Goal: Information Seeking & Learning: Check status

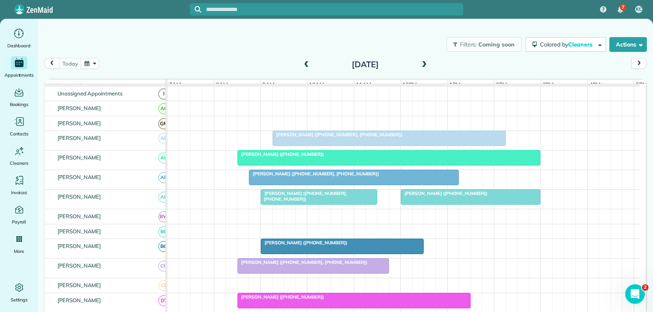
scroll to position [41, 0]
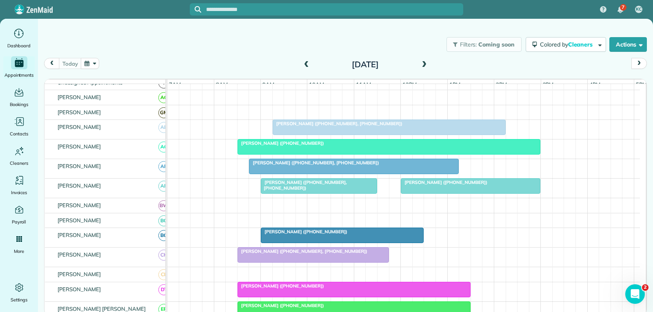
click at [342, 235] on div "[PERSON_NAME] ([PHONE_NUMBER])" at bounding box center [342, 232] width 158 height 6
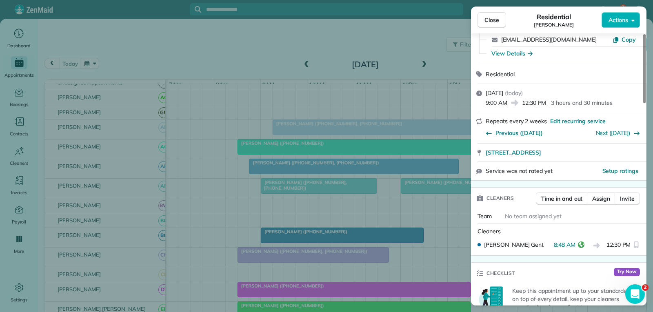
scroll to position [82, 0]
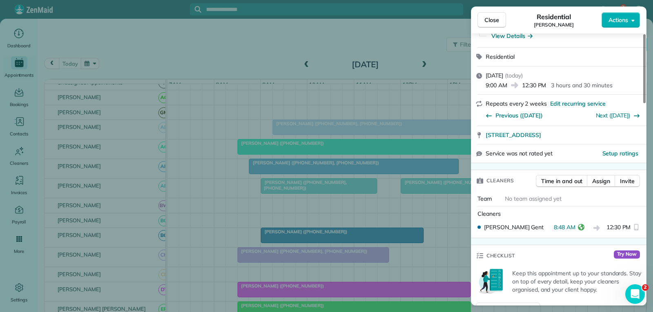
click at [490, 22] on span "Close" at bounding box center [491, 20] width 15 height 8
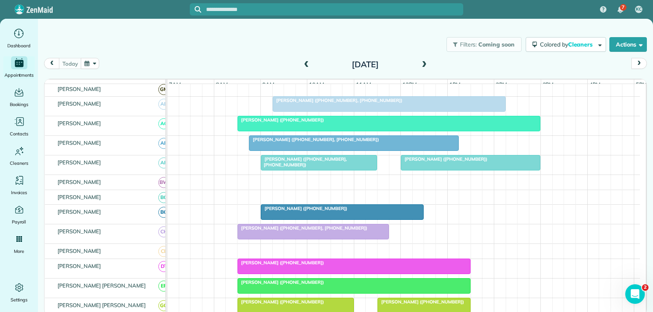
scroll to position [82, 0]
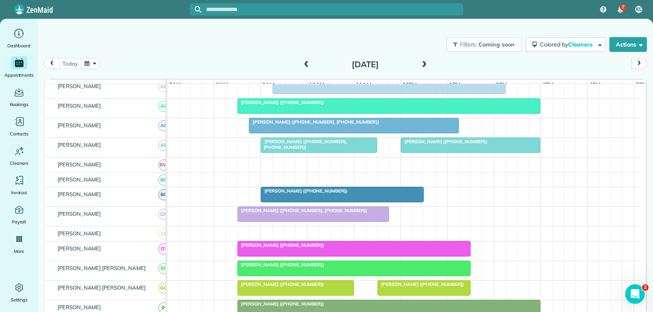
click at [338, 202] on div at bounding box center [342, 194] width 162 height 15
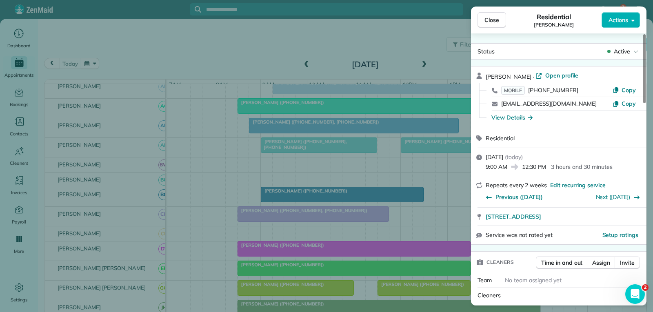
scroll to position [82, 0]
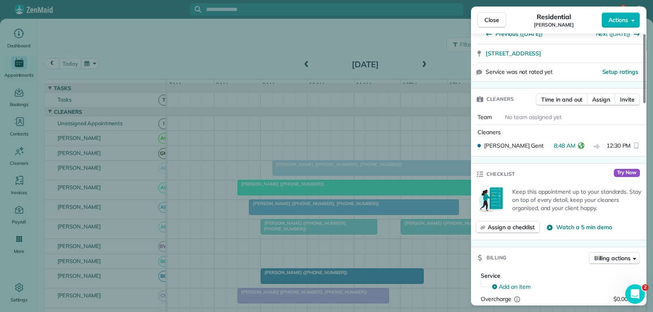
scroll to position [122, 0]
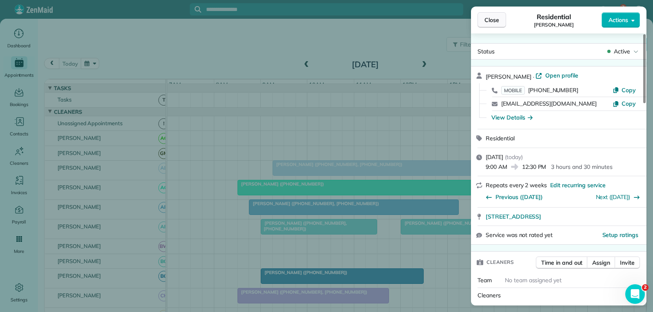
click at [495, 21] on span "Close" at bounding box center [491, 20] width 15 height 8
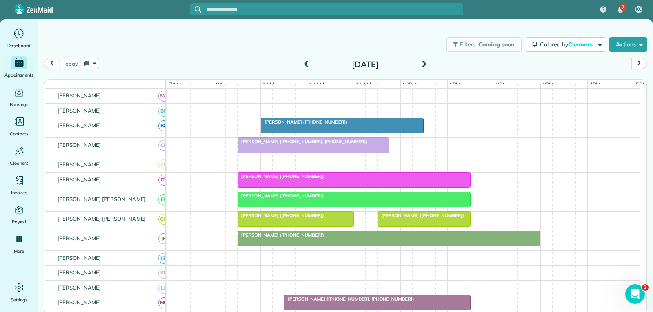
scroll to position [163, 0]
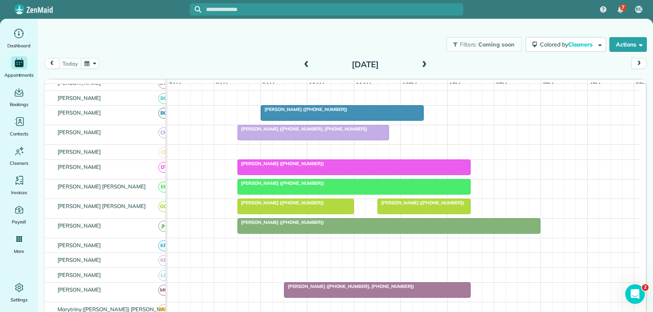
click at [344, 112] on div "[PERSON_NAME] ([PHONE_NUMBER])" at bounding box center [342, 110] width 158 height 6
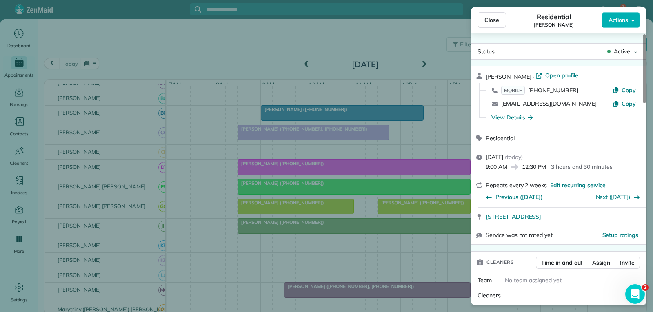
scroll to position [83, 0]
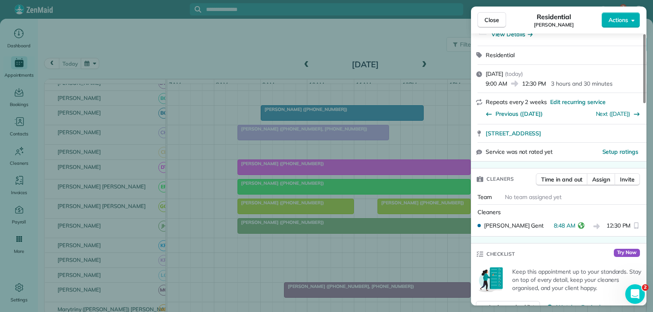
drag, startPoint x: 487, startPoint y: 21, endPoint x: 454, endPoint y: 30, distance: 34.3
click at [487, 21] on span "Close" at bounding box center [491, 20] width 15 height 8
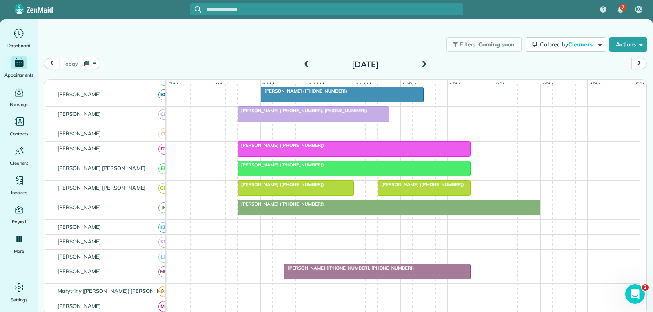
scroll to position [163, 0]
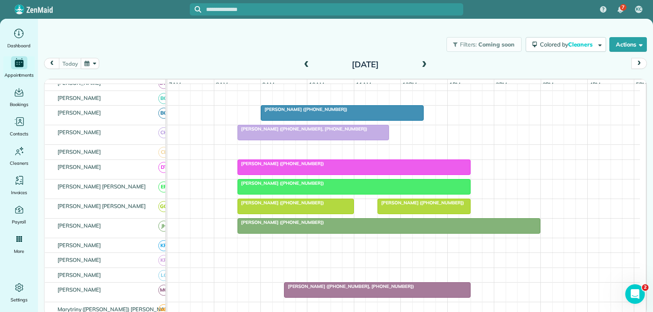
click at [381, 120] on div at bounding box center [342, 113] width 162 height 15
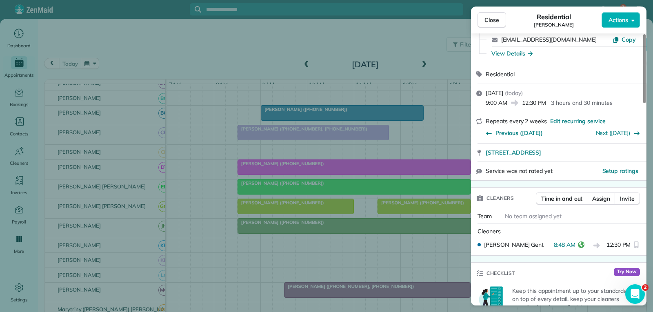
scroll to position [82, 0]
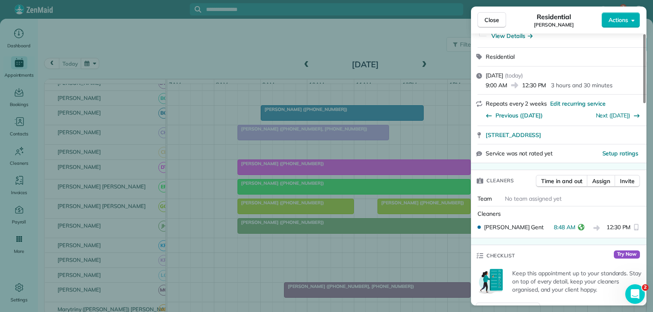
click at [497, 21] on span "Close" at bounding box center [491, 20] width 15 height 8
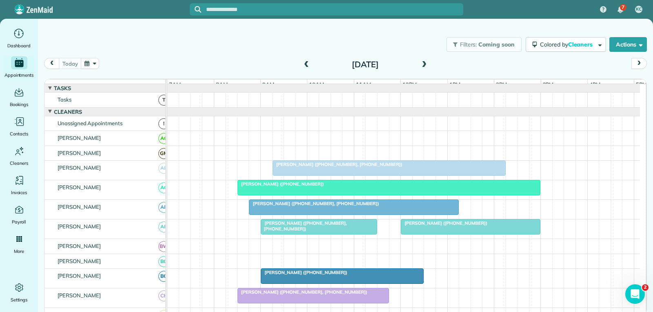
click at [424, 175] on div at bounding box center [389, 168] width 232 height 15
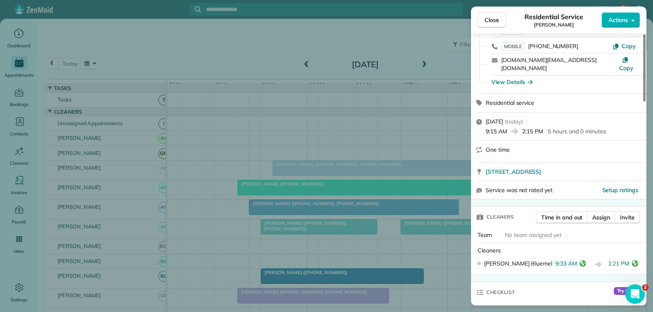
scroll to position [122, 0]
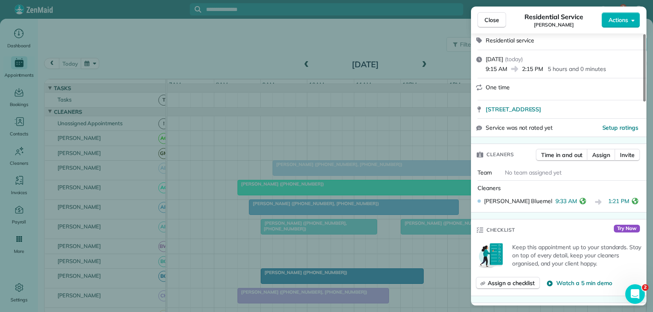
drag, startPoint x: 491, startPoint y: 19, endPoint x: 482, endPoint y: 25, distance: 11.0
click at [490, 19] on span "Close" at bounding box center [491, 20] width 15 height 8
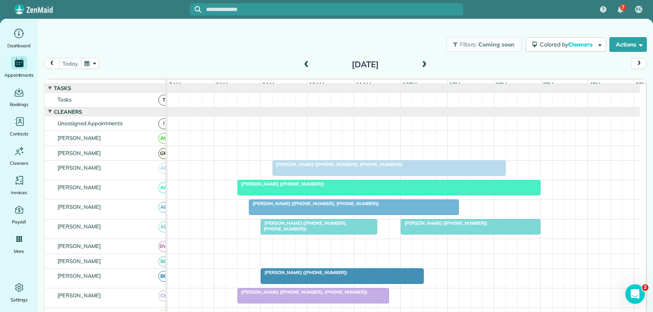
click at [319, 187] on div "[PERSON_NAME] ([PHONE_NUMBER])" at bounding box center [389, 184] width 298 height 6
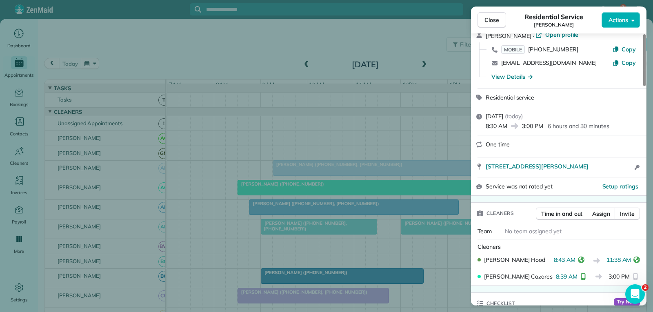
scroll to position [82, 0]
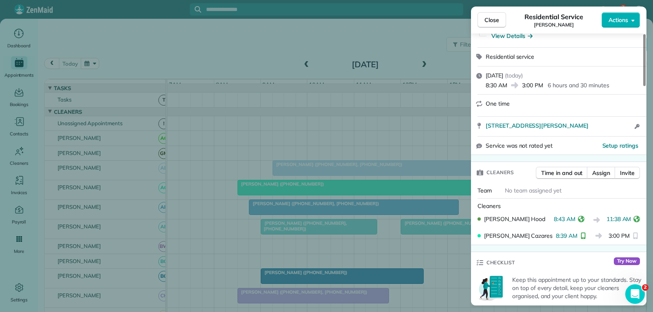
drag, startPoint x: 491, startPoint y: 16, endPoint x: 487, endPoint y: 28, distance: 12.5
click at [491, 16] on span "Close" at bounding box center [491, 20] width 15 height 8
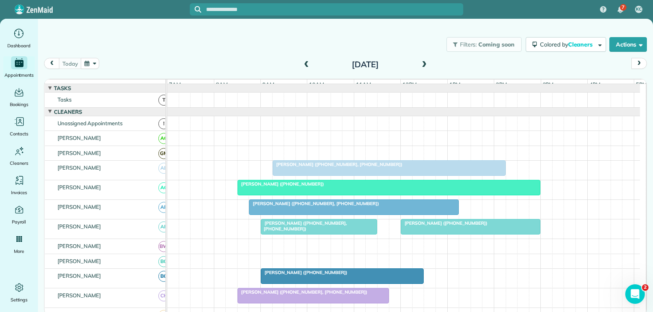
click at [323, 206] on span "Ann Evans (+18173430283, +18174681667)" at bounding box center [314, 204] width 131 height 6
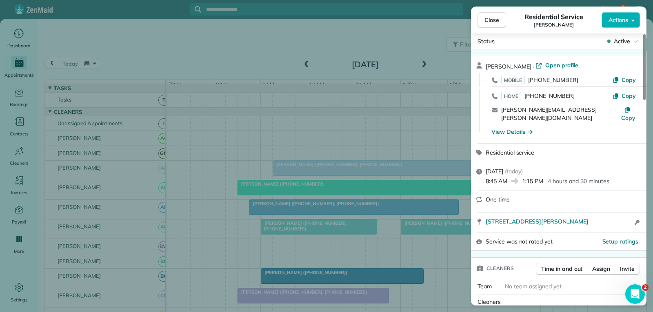
scroll to position [41, 0]
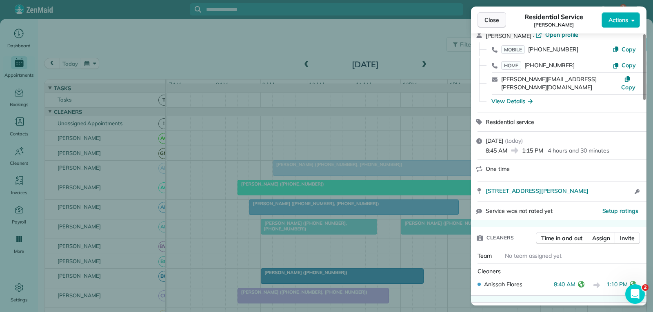
click at [496, 24] on span "Close" at bounding box center [491, 20] width 15 height 8
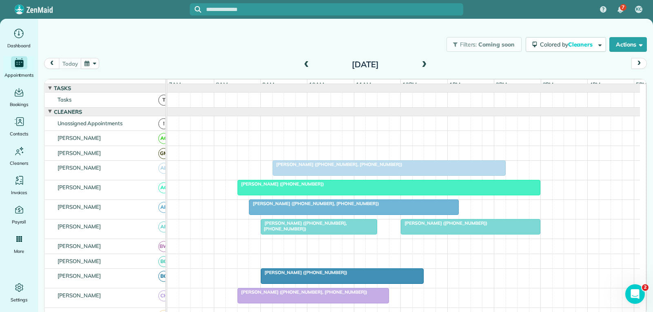
scroll to position [41, 0]
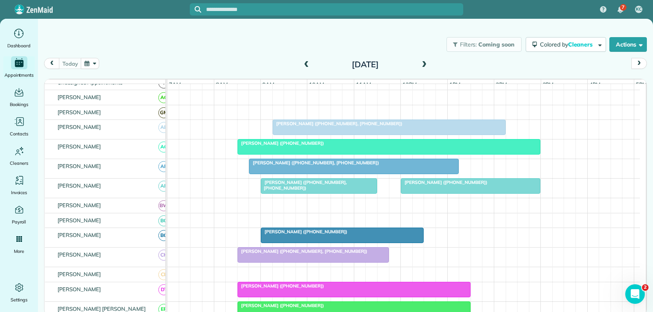
click at [369, 193] on div at bounding box center [318, 186] width 115 height 15
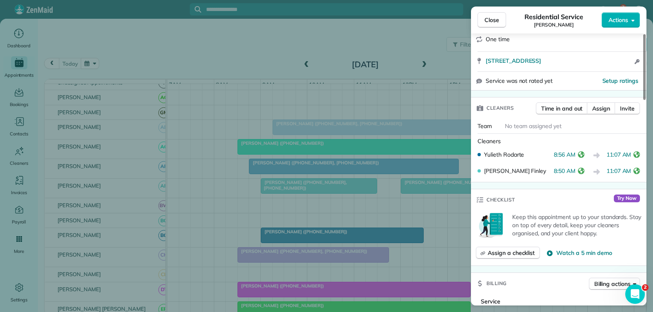
scroll to position [163, 0]
click at [497, 20] on span "Close" at bounding box center [491, 20] width 15 height 8
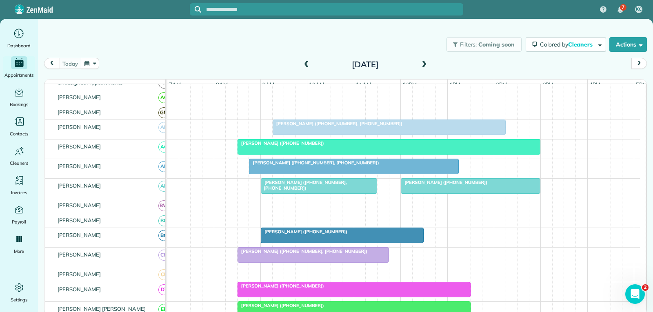
click at [454, 193] on div at bounding box center [470, 186] width 139 height 15
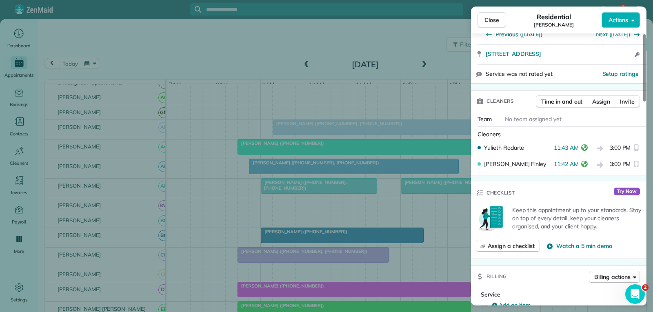
scroll to position [163, 0]
click at [489, 21] on span "Close" at bounding box center [491, 20] width 15 height 8
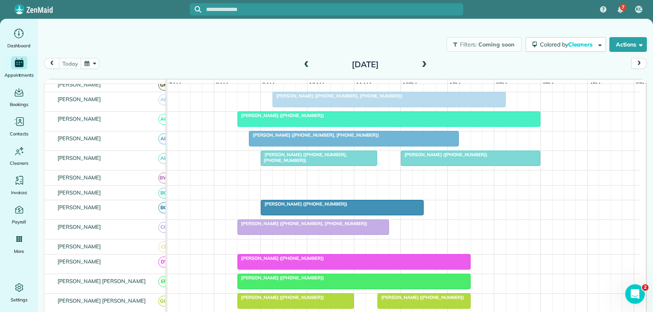
scroll to position [82, 0]
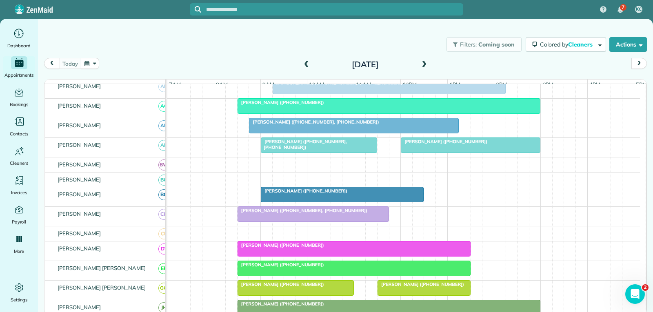
click at [351, 202] on div at bounding box center [342, 194] width 162 height 15
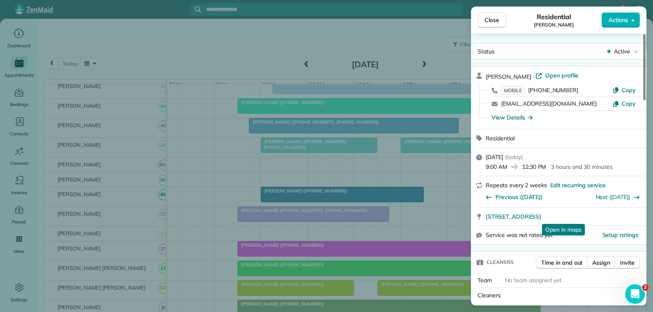
scroll to position [41, 0]
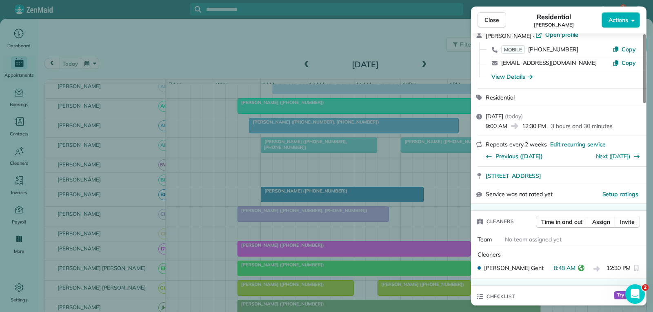
drag, startPoint x: 486, startPoint y: 19, endPoint x: 481, endPoint y: 45, distance: 26.5
click at [486, 19] on span "Close" at bounding box center [491, 20] width 15 height 8
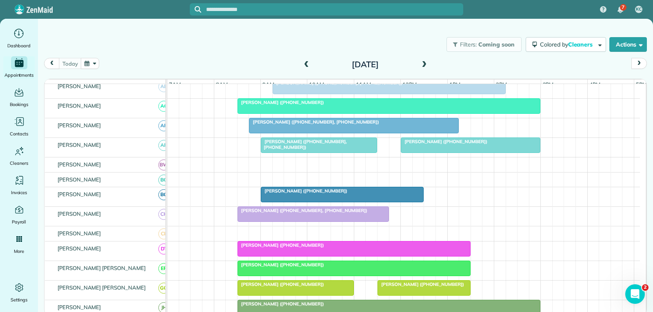
scroll to position [163, 0]
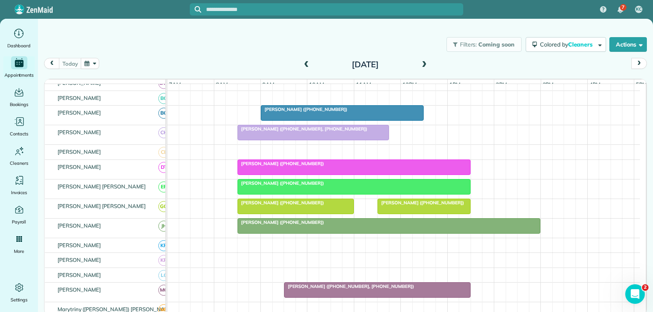
click at [366, 139] on div at bounding box center [313, 132] width 151 height 15
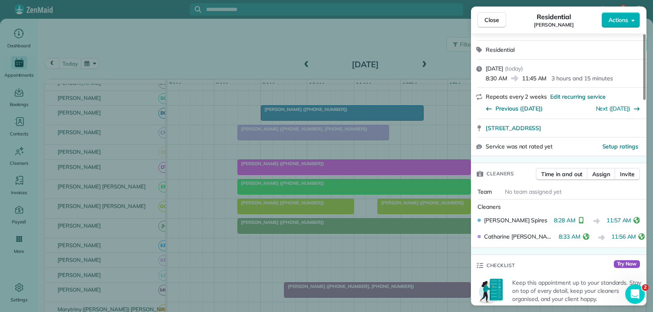
scroll to position [122, 0]
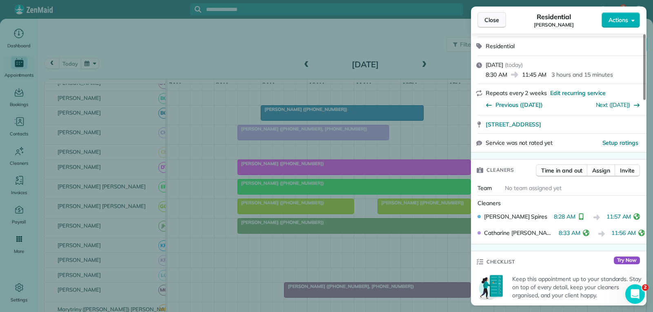
click at [493, 16] on span "Close" at bounding box center [491, 20] width 15 height 8
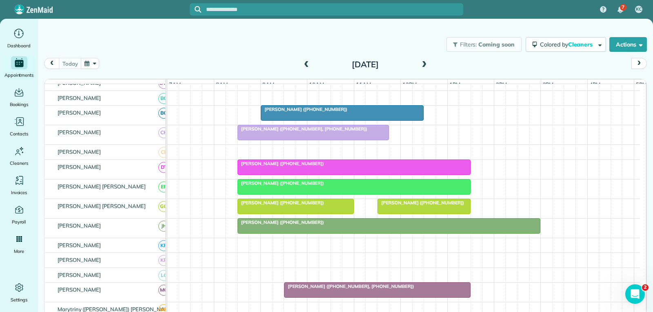
click at [358, 173] on div at bounding box center [354, 167] width 232 height 15
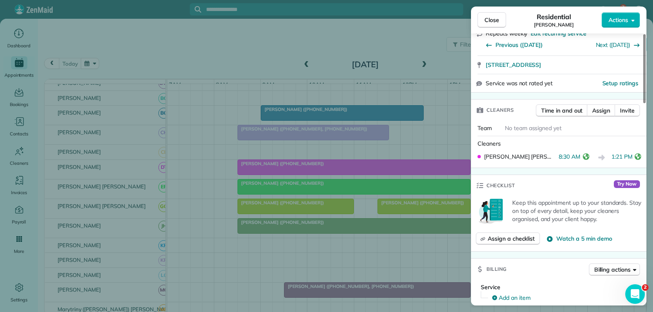
scroll to position [163, 0]
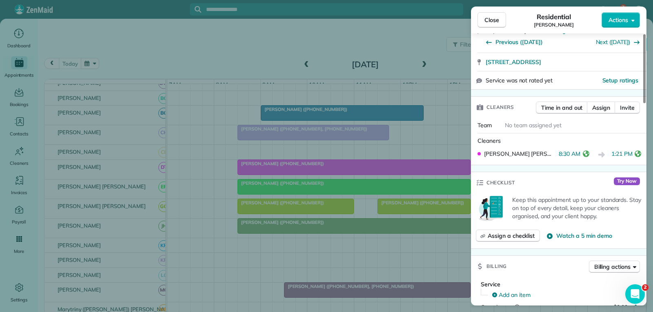
drag, startPoint x: 486, startPoint y: 23, endPoint x: 478, endPoint y: 49, distance: 27.2
click at [486, 23] on span "Close" at bounding box center [491, 20] width 15 height 8
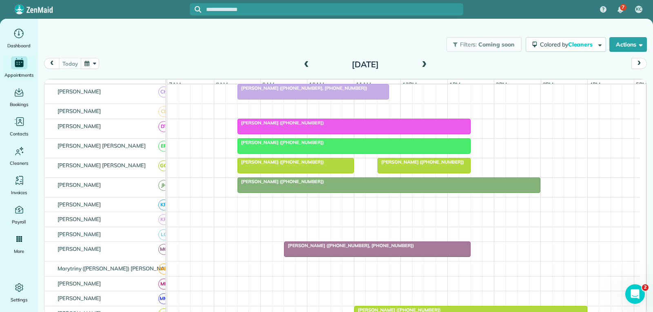
scroll to position [245, 0]
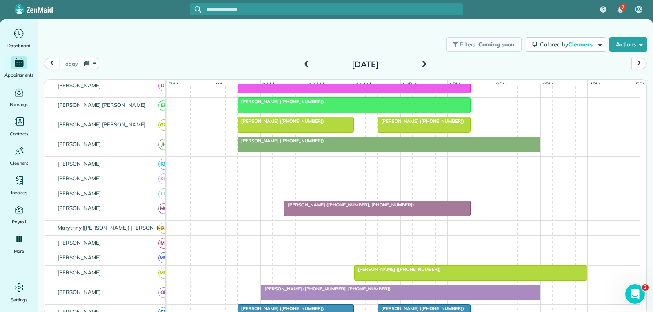
click at [307, 104] on div "[PERSON_NAME] ([PHONE_NUMBER])" at bounding box center [354, 102] width 228 height 6
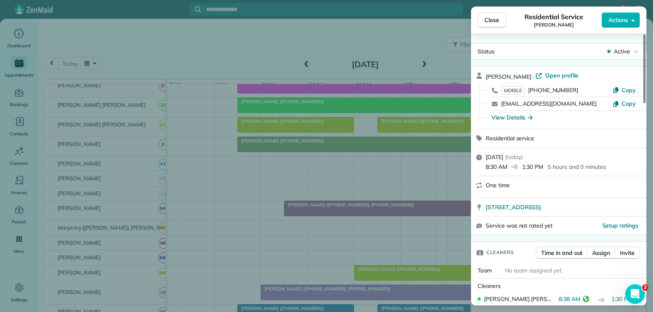
scroll to position [41, 0]
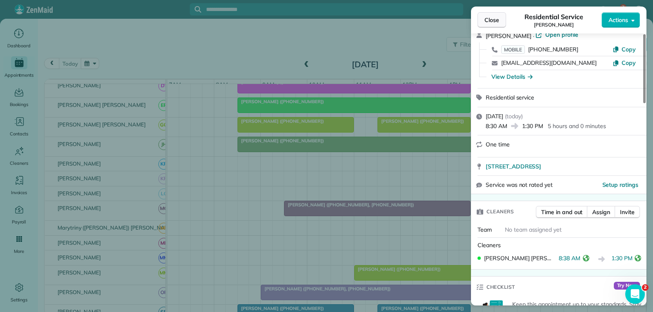
click at [488, 19] on span "Close" at bounding box center [491, 20] width 15 height 8
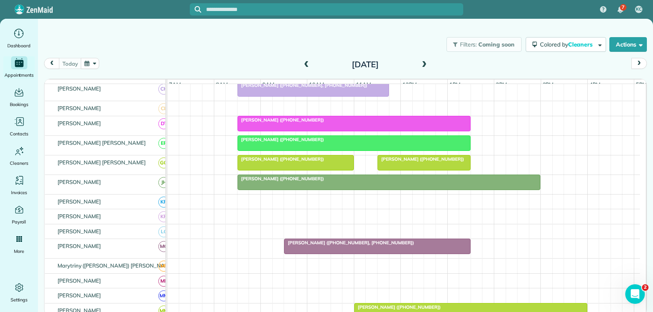
scroll to position [163, 0]
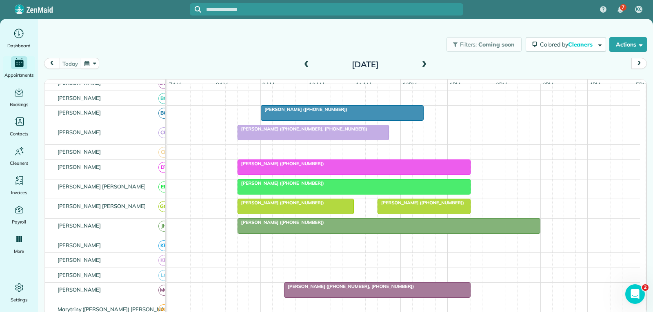
click at [436, 206] on span "[PERSON_NAME] ([PHONE_NUMBER])" at bounding box center [420, 203] width 87 height 6
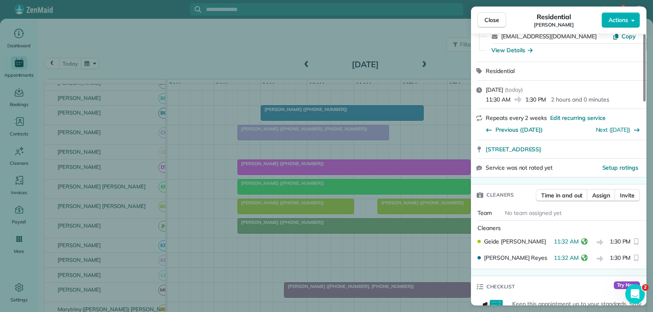
scroll to position [82, 0]
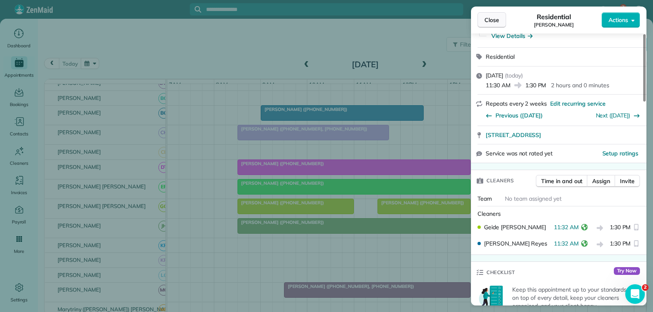
click at [498, 20] on span "Close" at bounding box center [491, 20] width 15 height 8
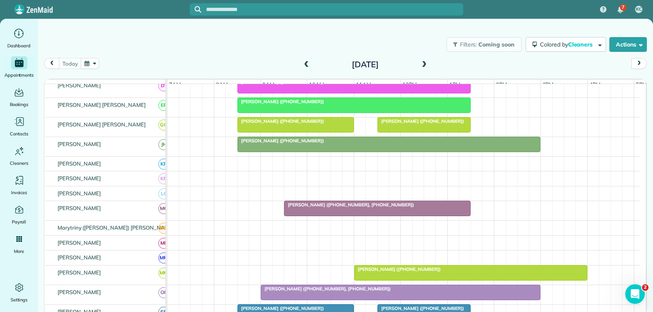
scroll to position [286, 0]
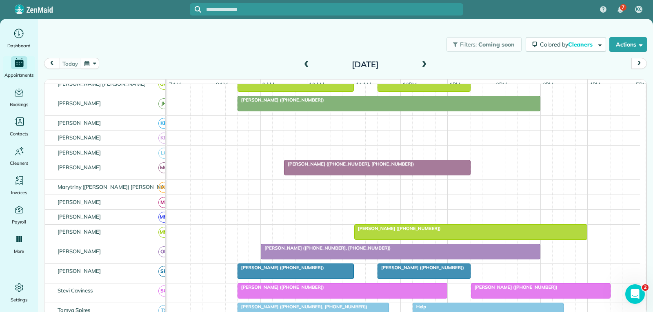
click at [457, 175] on div at bounding box center [377, 167] width 186 height 15
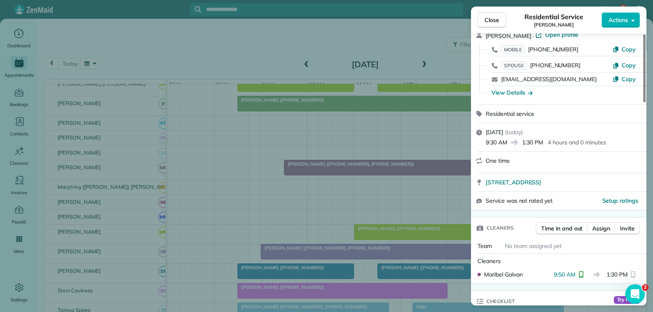
scroll to position [122, 0]
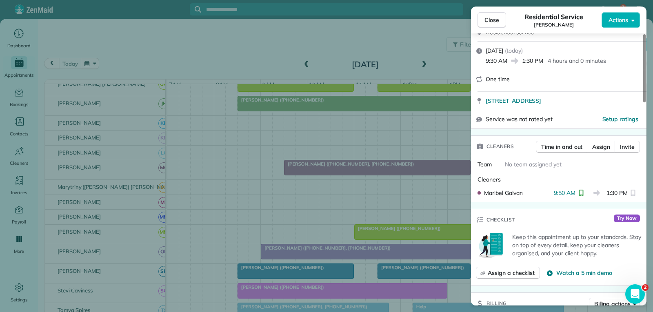
drag, startPoint x: 488, startPoint y: 24, endPoint x: 484, endPoint y: 42, distance: 18.7
click at [488, 24] on button "Close" at bounding box center [491, 20] width 29 height 16
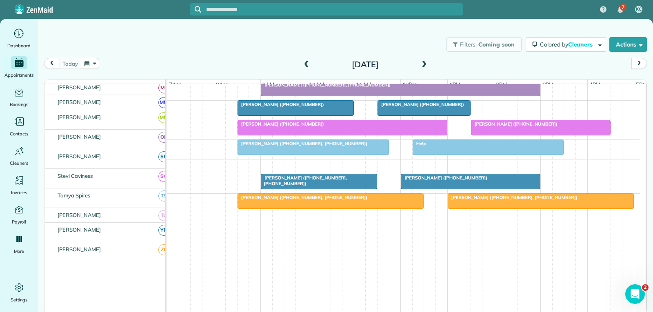
scroll to position [449, 0]
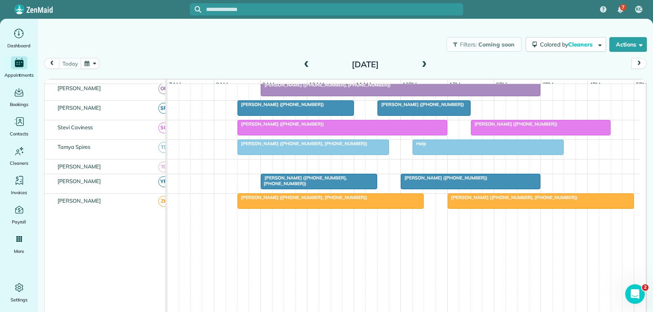
click at [418, 127] on div "[PERSON_NAME] ([PHONE_NUMBER])" at bounding box center [342, 124] width 205 height 6
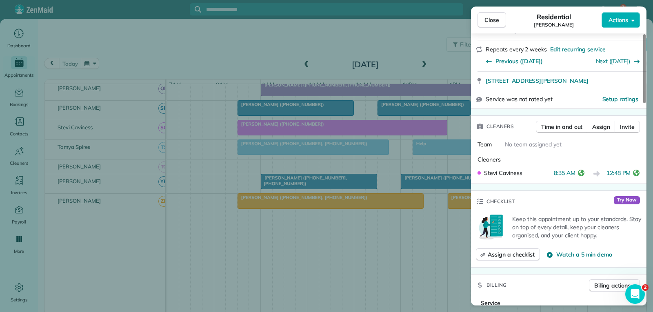
scroll to position [163, 0]
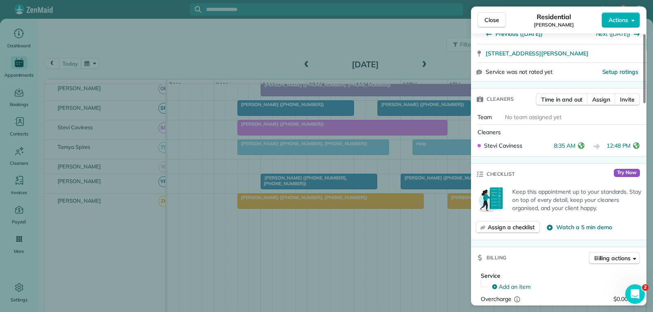
drag, startPoint x: 501, startPoint y: 18, endPoint x: 490, endPoint y: 74, distance: 57.3
click at [501, 18] on button "Close" at bounding box center [491, 20] width 29 height 16
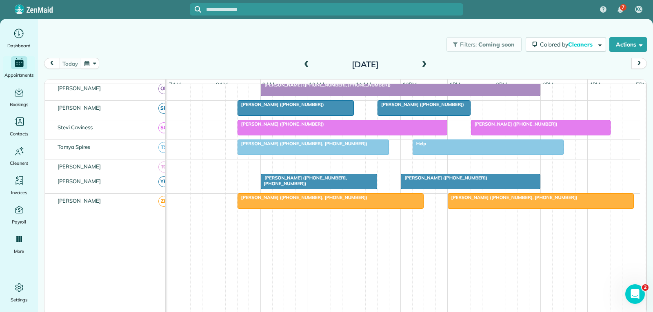
click at [492, 135] on div at bounding box center [540, 127] width 139 height 15
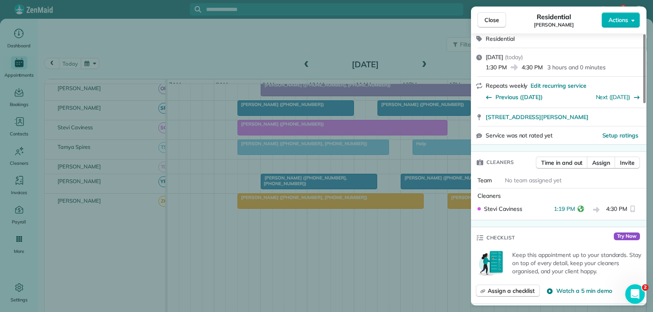
scroll to position [163, 0]
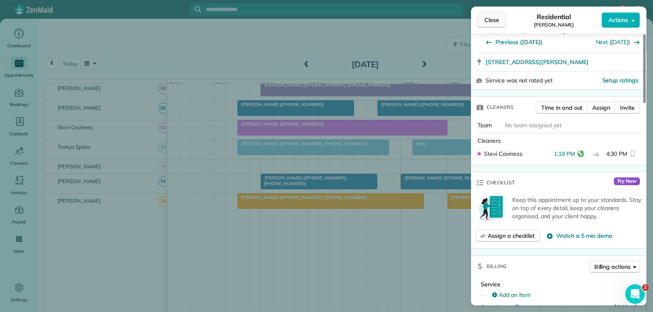
click at [494, 18] on span "Close" at bounding box center [491, 20] width 15 height 8
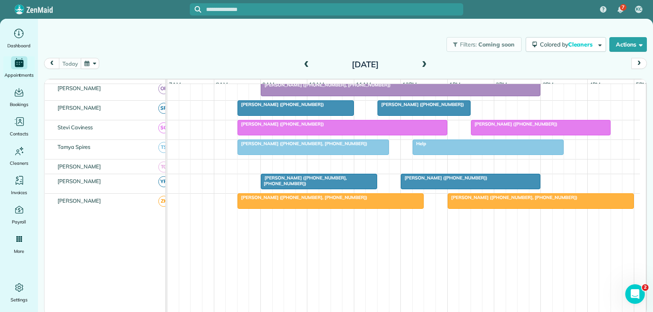
click at [428, 147] on div "Help" at bounding box center [488, 144] width 147 height 6
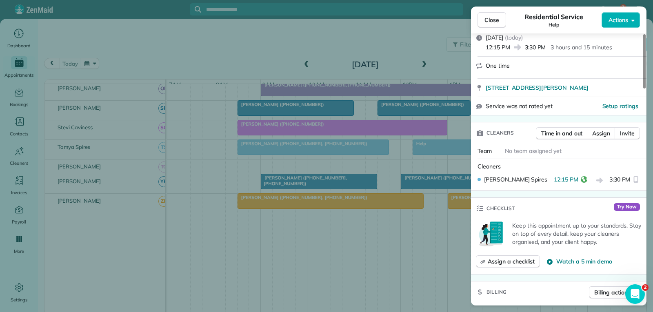
scroll to position [122, 0]
click at [495, 18] on span "Close" at bounding box center [491, 20] width 15 height 8
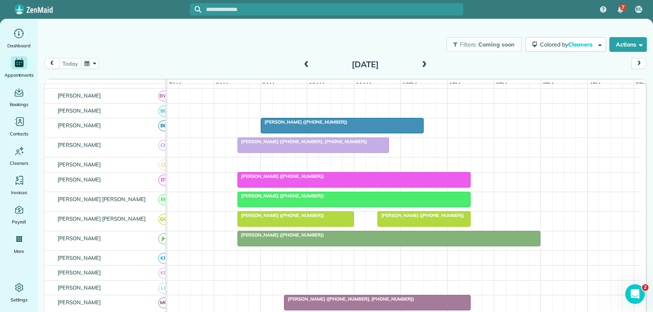
scroll to position [82, 0]
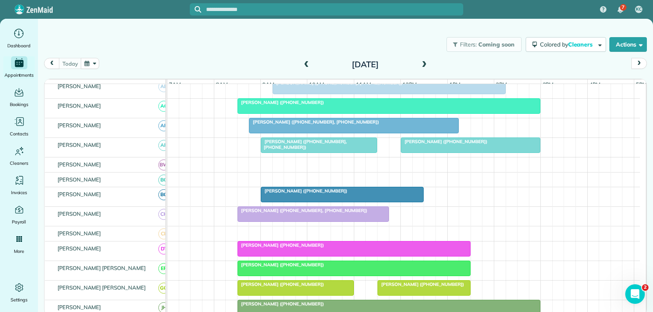
click at [329, 194] on span "[PERSON_NAME] ([PHONE_NUMBER])" at bounding box center [303, 191] width 87 height 6
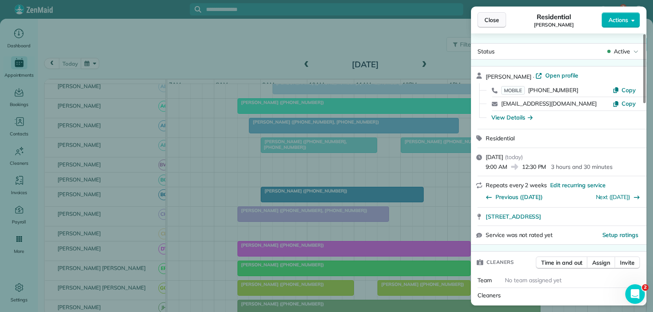
click at [494, 23] on span "Close" at bounding box center [491, 20] width 15 height 8
